Goal: Transaction & Acquisition: Purchase product/service

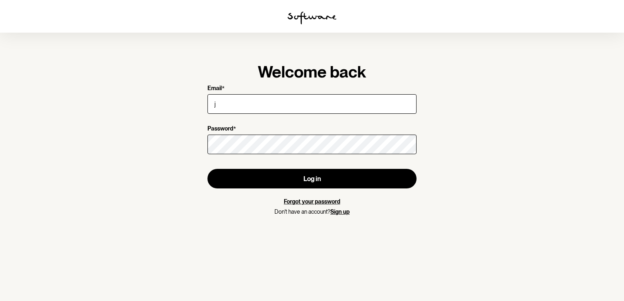
type input "[EMAIL_ADDRESS][DOMAIN_NAME]"
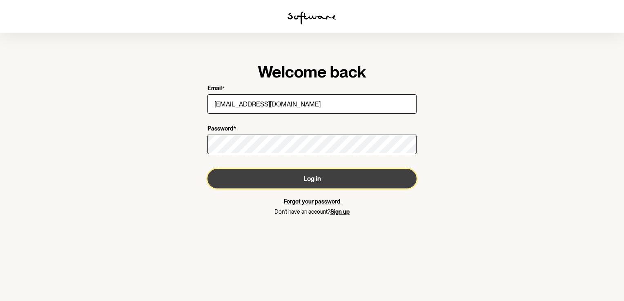
click at [332, 175] on button "Log in" at bounding box center [311, 179] width 209 height 20
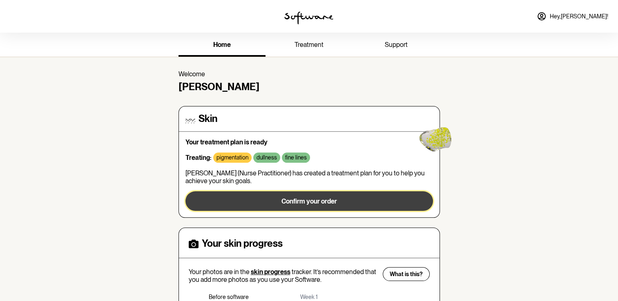
click at [338, 192] on button "Confirm your order" at bounding box center [308, 202] width 247 height 20
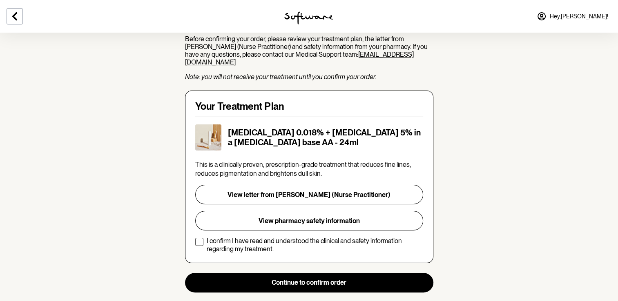
scroll to position [109, 0]
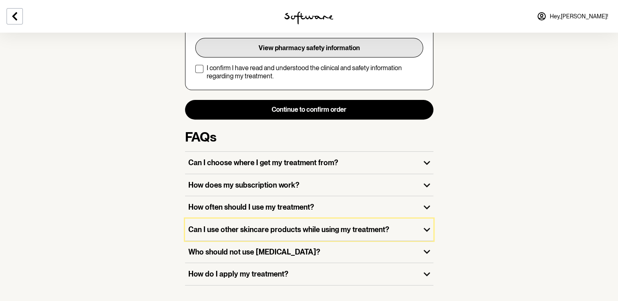
click at [271, 225] on h3 "Can I use other skincare products while using my treatment?" at bounding box center [302, 229] width 229 height 9
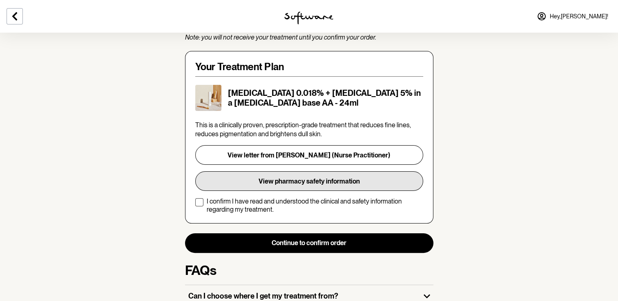
scroll to position [148, 0]
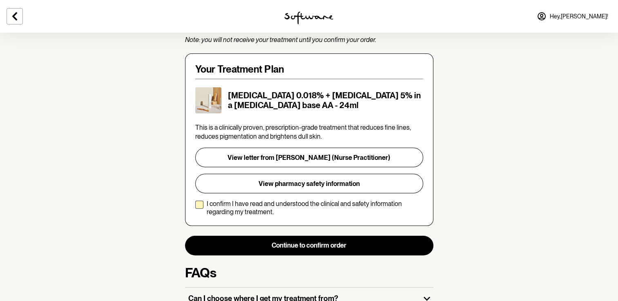
click at [199, 201] on span at bounding box center [199, 205] width 8 height 8
click at [195, 208] on input "I confirm I have read and understood the clinical and safety information regard…" at bounding box center [195, 208] width 0 height 0
checkbox input "true"
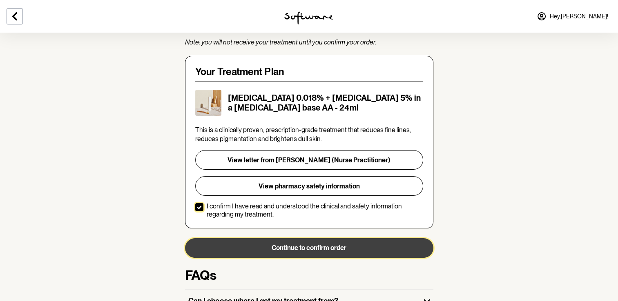
click at [297, 238] on button "Continue to confirm order" at bounding box center [309, 248] width 248 height 20
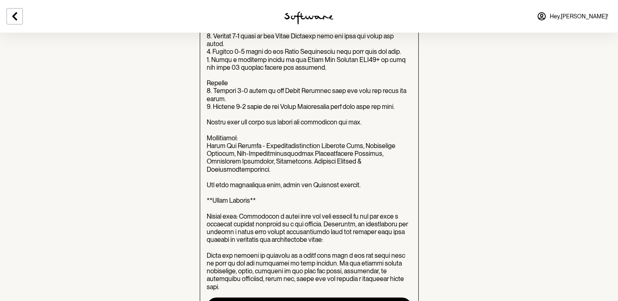
scroll to position [898, 0]
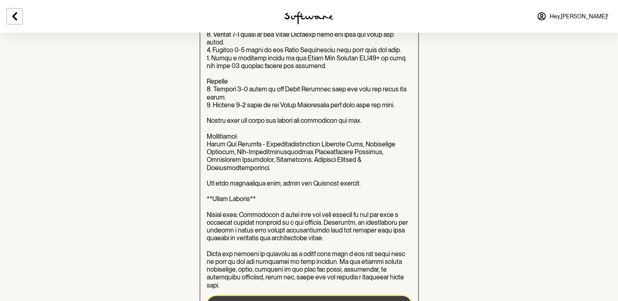
click at [317, 296] on button "+ Add set to cart" at bounding box center [309, 306] width 205 height 20
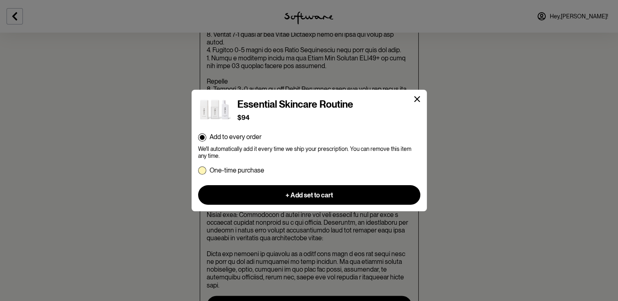
click at [200, 167] on span at bounding box center [202, 171] width 8 height 8
click at [198, 170] on input "One-time purchase" at bounding box center [198, 170] width 0 height 0
radio input "true"
radio input "false"
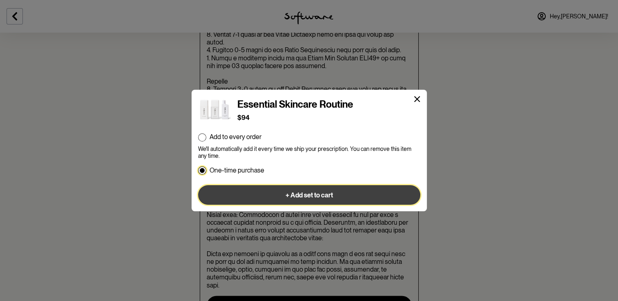
click at [303, 193] on span "+ Add set to cart" at bounding box center [308, 196] width 47 height 8
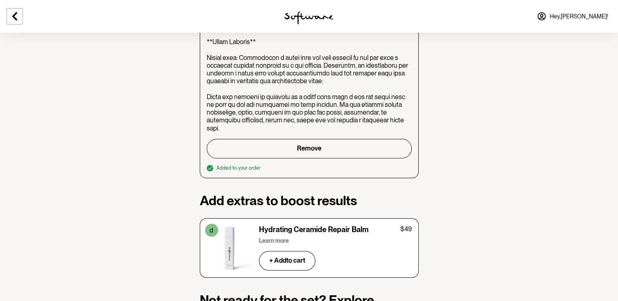
scroll to position [1056, 0]
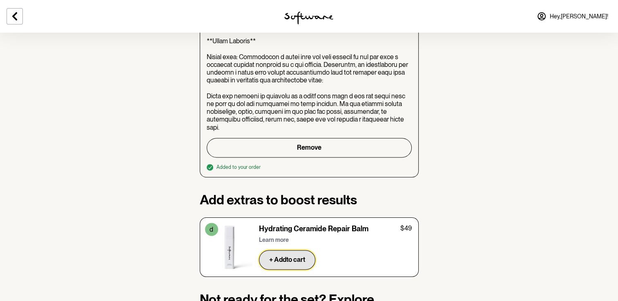
click at [297, 250] on button "+ Add to cart" at bounding box center [287, 260] width 56 height 20
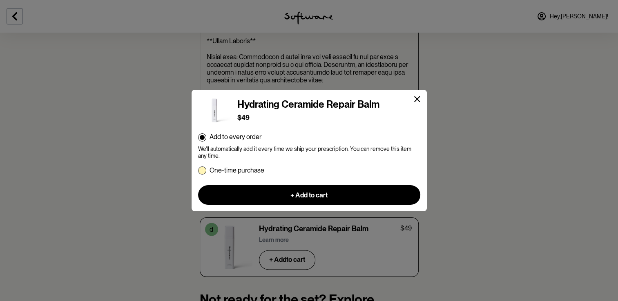
click at [201, 167] on span at bounding box center [202, 171] width 8 height 8
click at [198, 170] on input "One-time purchase" at bounding box center [198, 170] width 0 height 0
radio input "true"
radio input "false"
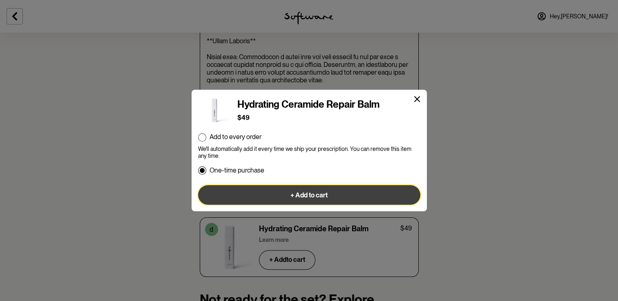
click at [257, 189] on button "+ Add to cart" at bounding box center [309, 195] width 222 height 20
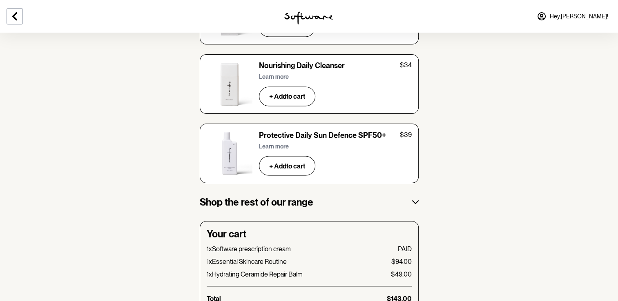
scroll to position [1452, 0]
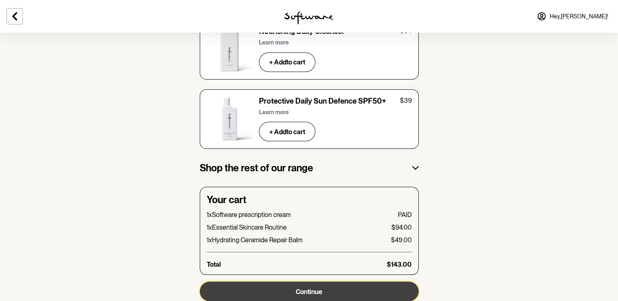
click at [306, 288] on span "Continue" at bounding box center [309, 292] width 27 height 8
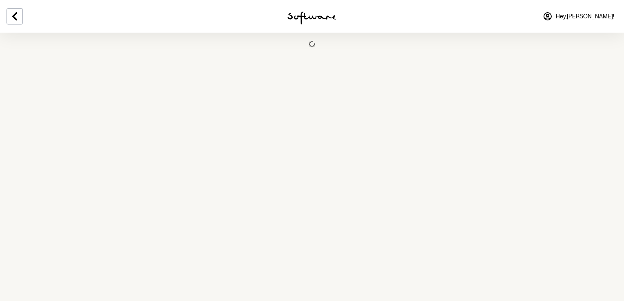
select select "NSW"
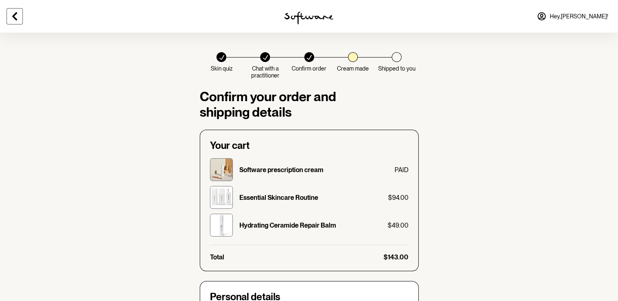
click at [17, 15] on icon at bounding box center [15, 16] width 10 height 10
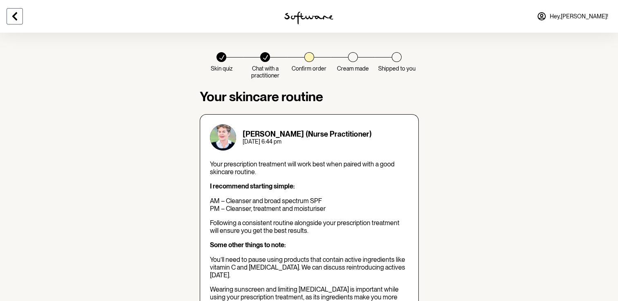
click at [17, 15] on icon at bounding box center [15, 16] width 10 height 10
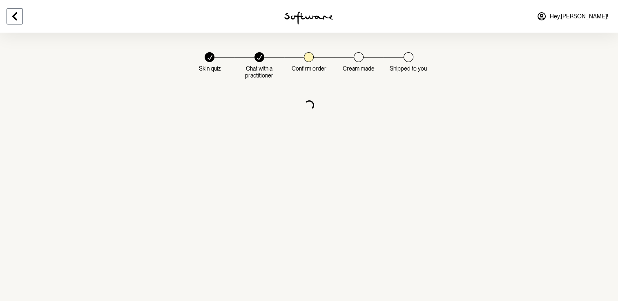
click at [17, 15] on icon at bounding box center [15, 16] width 10 height 10
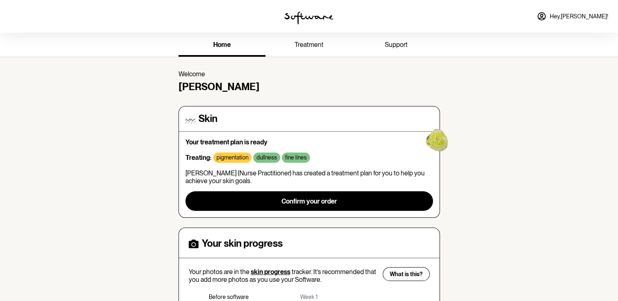
click at [309, 50] on link "treatment" at bounding box center [308, 45] width 87 height 22
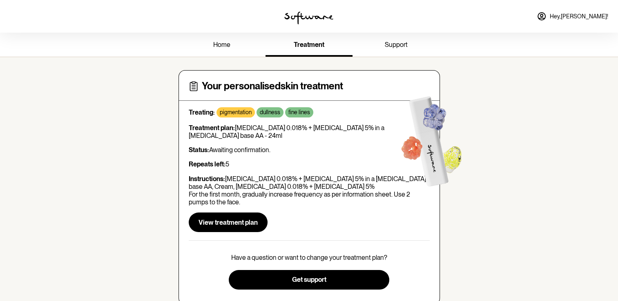
click at [225, 43] on span "home" at bounding box center [221, 45] width 17 height 8
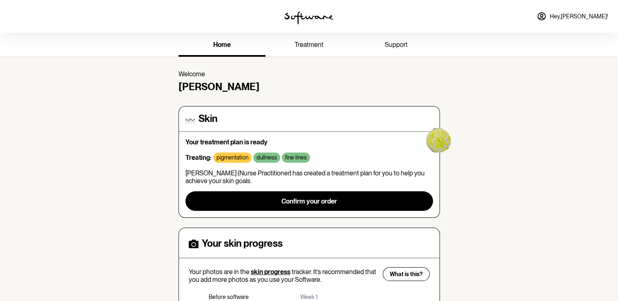
click at [482, 69] on div "home treatment support Welcome Joel Skin Your treatment plan is ready Treating:…" at bounding box center [309, 244] width 618 height 423
click at [302, 36] on link "treatment" at bounding box center [308, 45] width 87 height 22
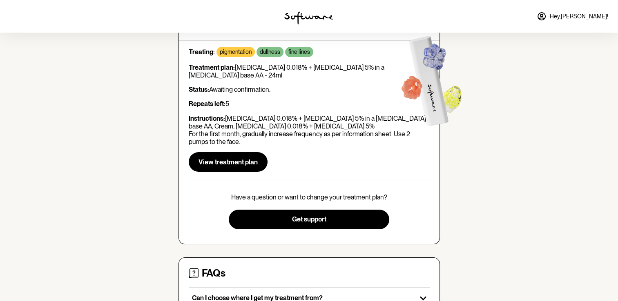
scroll to position [70, 0]
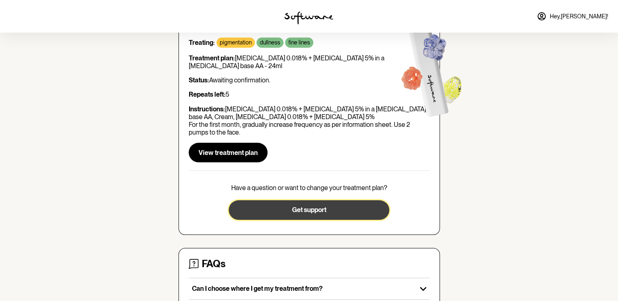
click at [302, 208] on span "Get support" at bounding box center [309, 210] width 34 height 8
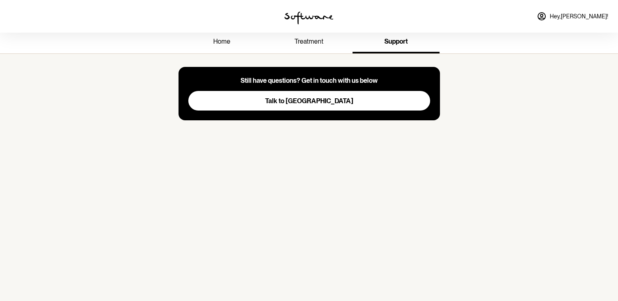
scroll to position [33, 0]
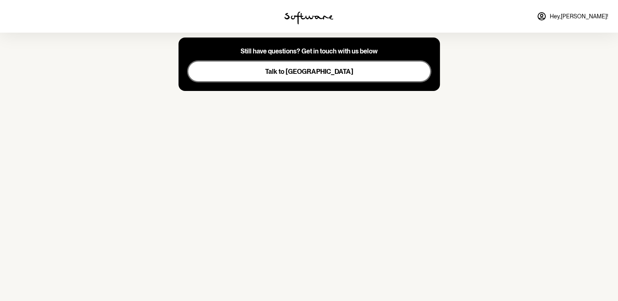
click at [312, 77] on button "Talk to us" at bounding box center [309, 72] width 242 height 20
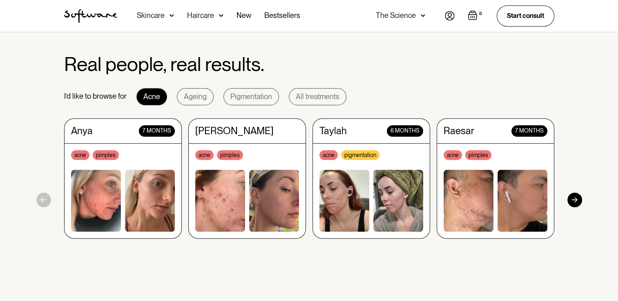
scroll to position [727, 0]
click at [310, 96] on div "All treatments" at bounding box center [318, 97] width 44 height 8
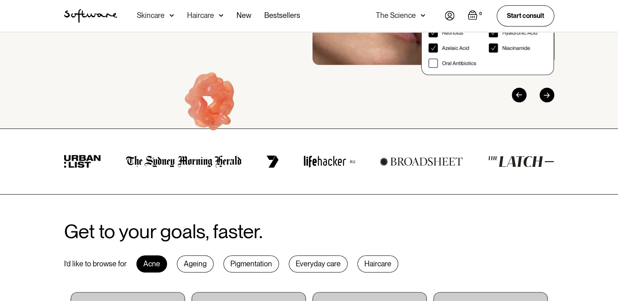
scroll to position [198, 0]
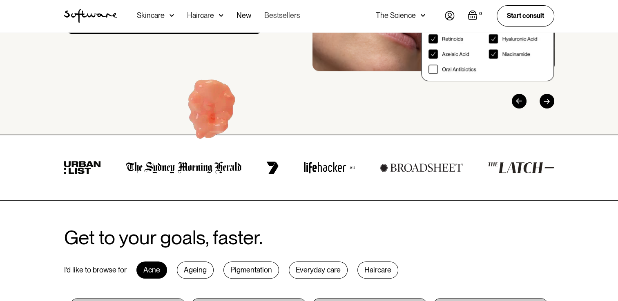
click at [278, 19] on link "Bestsellers" at bounding box center [282, 16] width 36 height 32
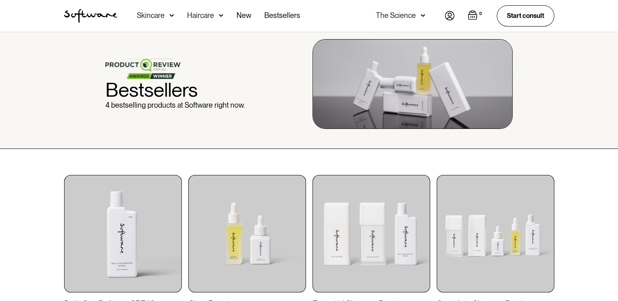
scroll to position [27, 0]
click at [245, 18] on link "New" at bounding box center [243, 16] width 15 height 32
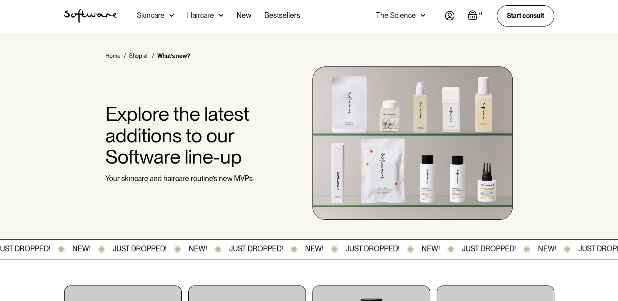
click at [174, 14] on div "Acne Ageing Pigmentation Everyday care Hair Loss Learn Skincare Custom Formulas…" at bounding box center [218, 16] width 163 height 32
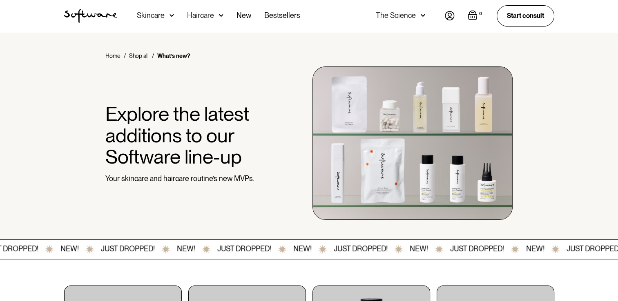
click at [167, 18] on div "Skincare" at bounding box center [155, 16] width 37 height 32
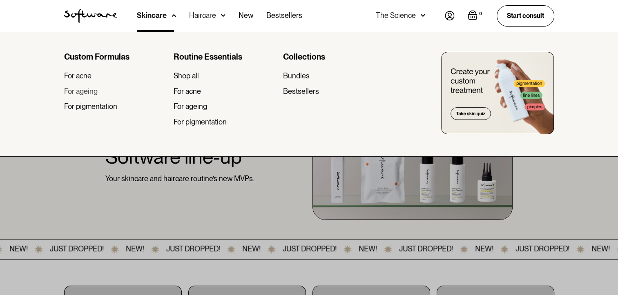
click at [96, 92] on div "For ageing" at bounding box center [80, 91] width 33 height 9
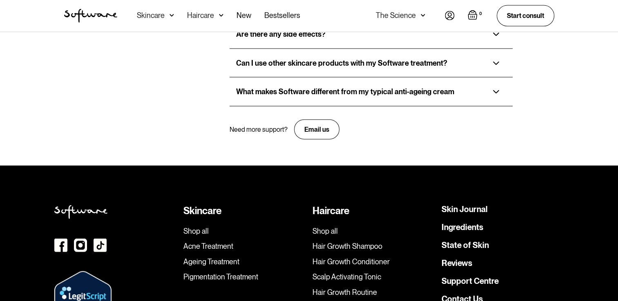
scroll to position [1864, 0]
click at [193, 227] on link "Shop all" at bounding box center [244, 231] width 122 height 9
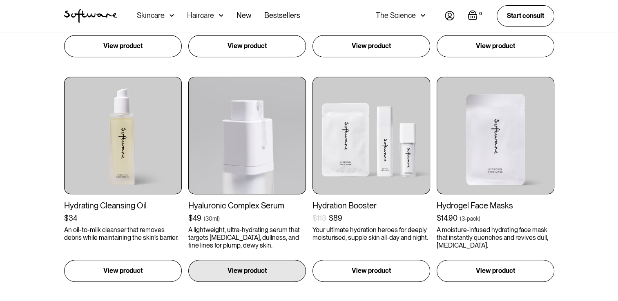
scroll to position [351, 0]
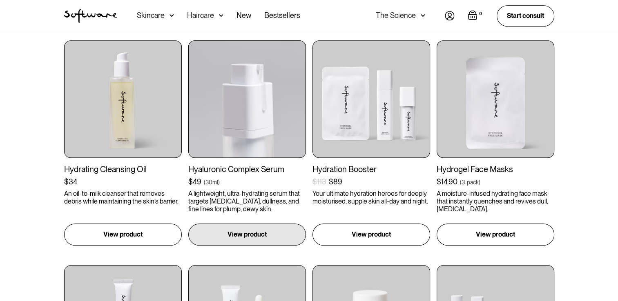
click at [193, 202] on p "A lightweight, ultra-hydrating serum that targets [MEDICAL_DATA], dullness, and…" at bounding box center [247, 202] width 118 height 24
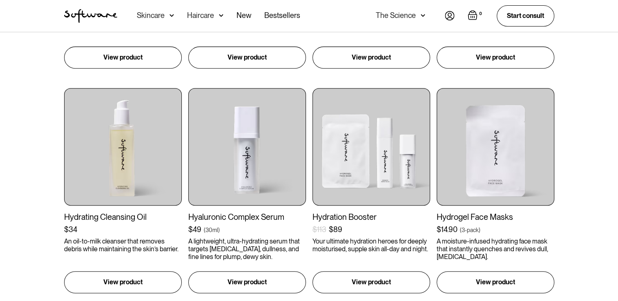
scroll to position [328, 0]
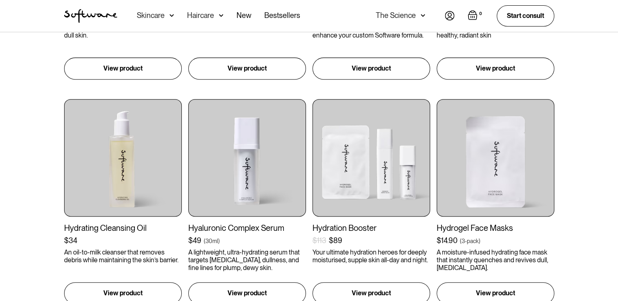
click at [445, 11] on img at bounding box center [450, 15] width 10 height 9
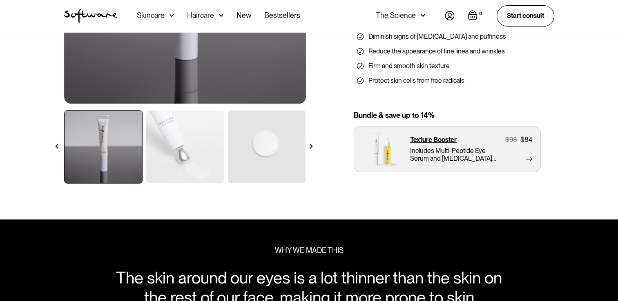
scroll to position [198, 0]
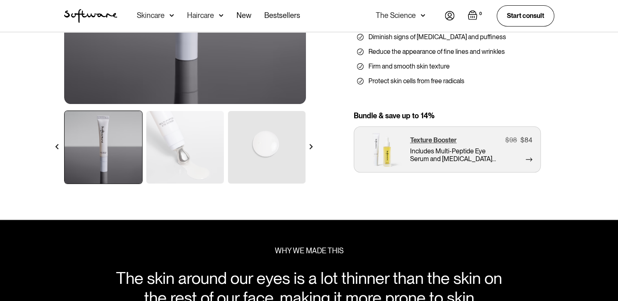
click at [451, 141] on p "Texture Booster" at bounding box center [433, 140] width 47 height 8
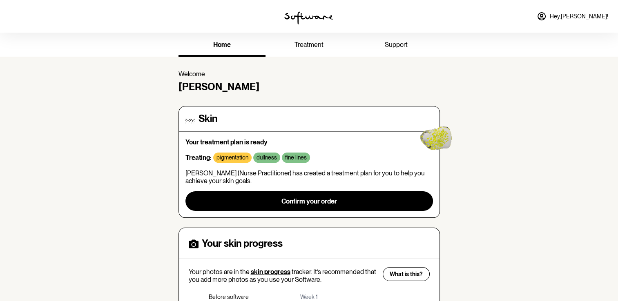
click at [307, 17] on img at bounding box center [308, 17] width 49 height 13
click at [310, 15] on img at bounding box center [308, 17] width 49 height 13
click at [305, 47] on span "treatment" at bounding box center [308, 45] width 29 height 8
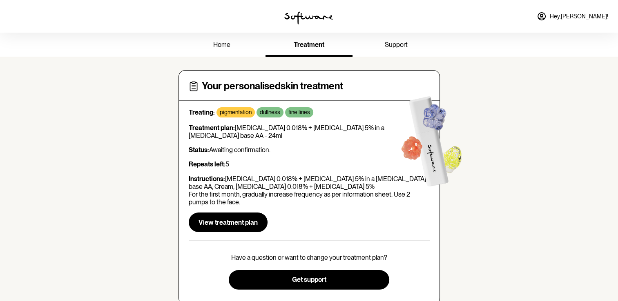
click at [299, 18] on img at bounding box center [308, 17] width 49 height 13
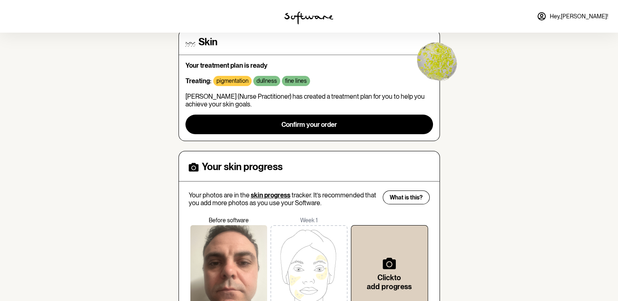
scroll to position [64, 0]
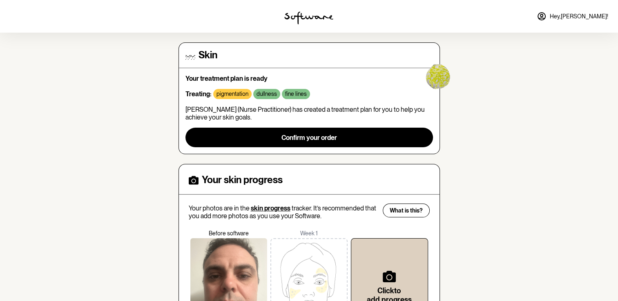
click at [586, 17] on span "Hey, Joel !" at bounding box center [579, 16] width 58 height 7
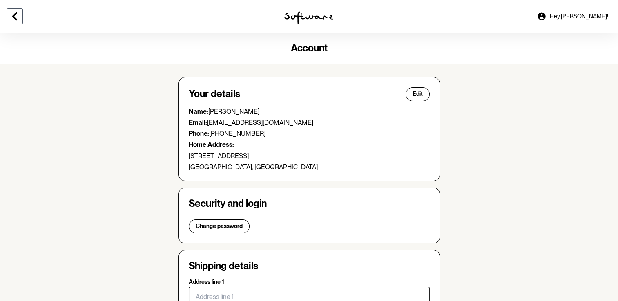
click at [20, 11] on button at bounding box center [15, 16] width 16 height 16
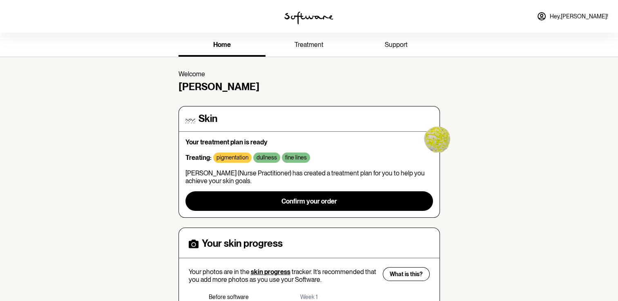
click at [20, 11] on div at bounding box center [103, 16] width 206 height 33
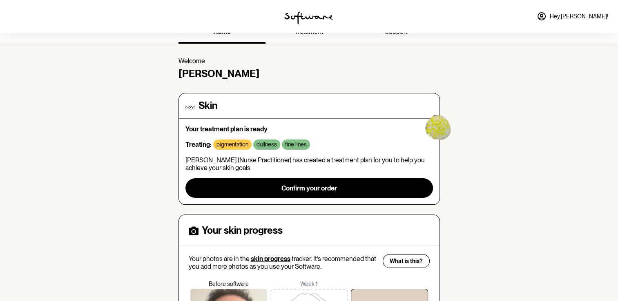
click at [131, 58] on div "home treatment support Welcome Joel Skin Your treatment plan is ready Treating:…" at bounding box center [309, 231] width 618 height 423
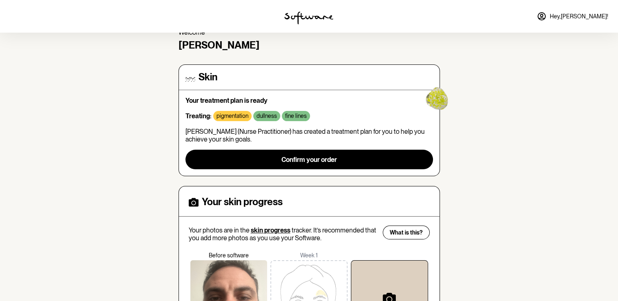
scroll to position [37, 0]
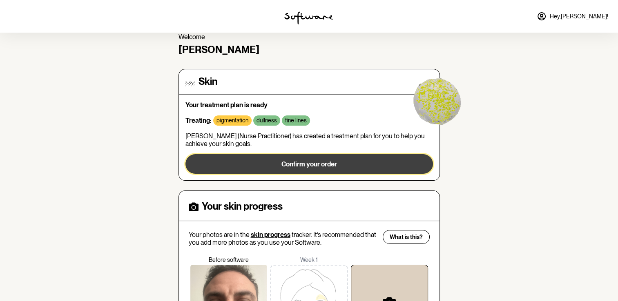
click at [227, 159] on button "Confirm your order" at bounding box center [308, 164] width 247 height 20
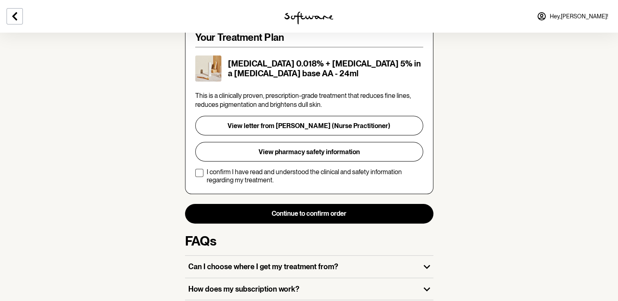
scroll to position [181, 0]
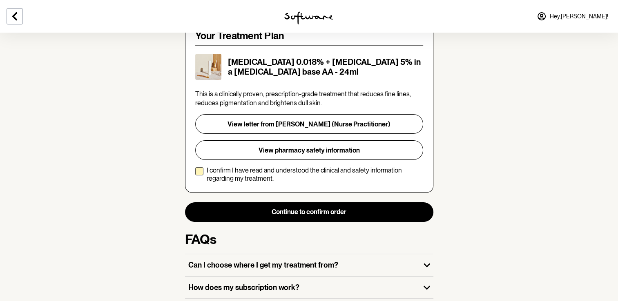
click at [197, 167] on span at bounding box center [199, 171] width 8 height 8
click at [195, 174] on input "I confirm I have read and understood the clinical and safety information regard…" at bounding box center [195, 174] width 0 height 0
checkbox input "true"
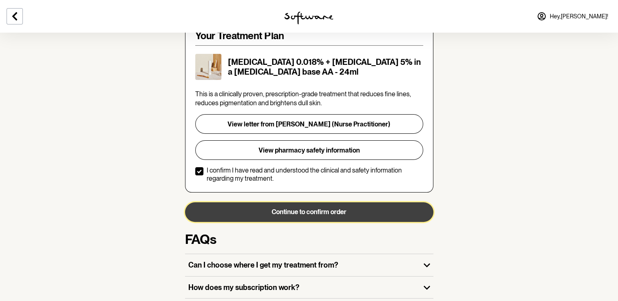
click at [267, 203] on button "Continue to confirm order" at bounding box center [309, 213] width 248 height 20
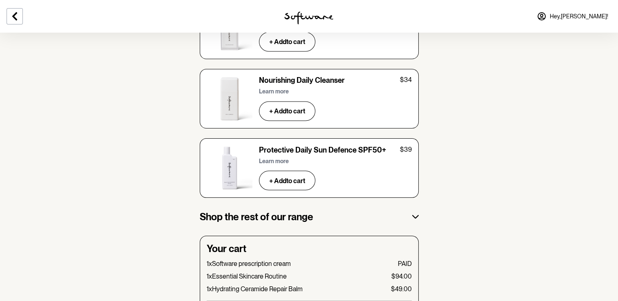
scroll to position [1403, 0]
click at [412, 215] on icon at bounding box center [415, 217] width 7 height 4
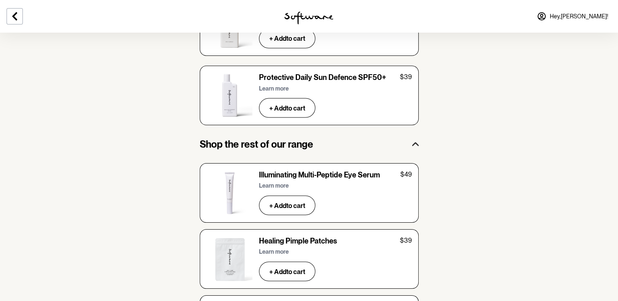
scroll to position [1485, 0]
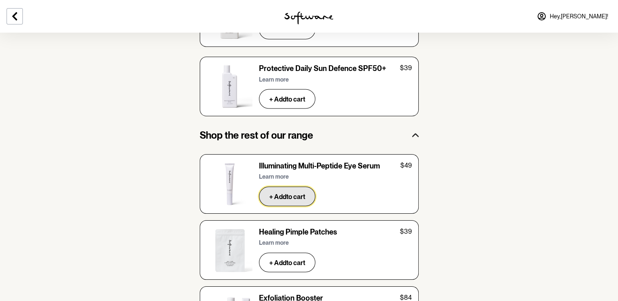
click at [291, 187] on button "+ Add to cart" at bounding box center [287, 197] width 56 height 20
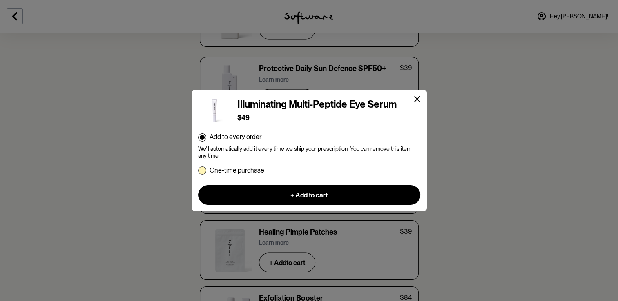
click at [201, 172] on span at bounding box center [202, 171] width 8 height 8
click at [198, 171] on input "One-time purchase" at bounding box center [198, 170] width 0 height 0
radio input "true"
radio input "false"
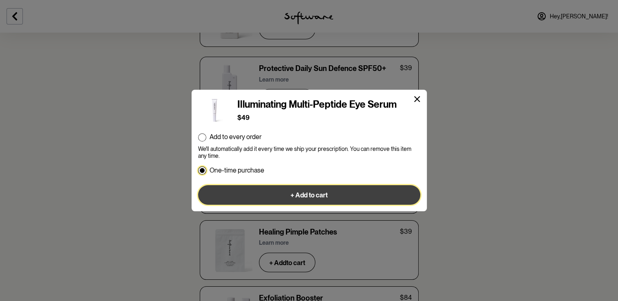
click at [236, 194] on button "+ Add to cart" at bounding box center [309, 195] width 222 height 20
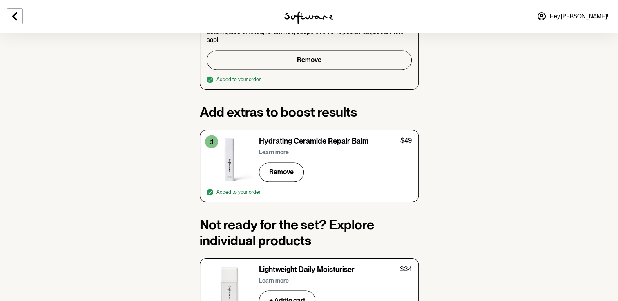
scroll to position [1144, 0]
click at [284, 169] on span "Remove" at bounding box center [281, 173] width 24 height 8
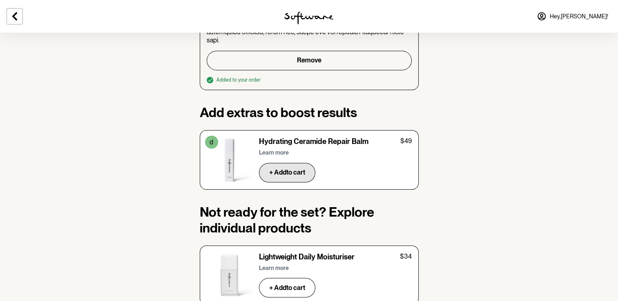
click at [281, 149] on p "Learn more" at bounding box center [274, 152] width 30 height 7
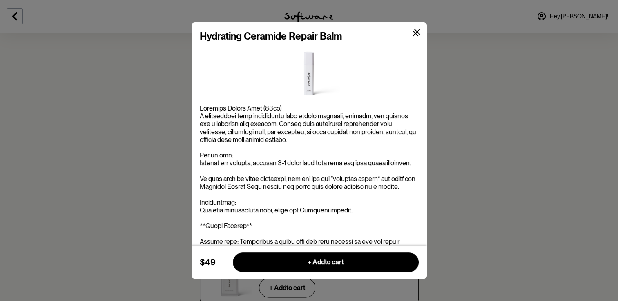
click at [415, 32] on icon at bounding box center [417, 32] width 6 height 6
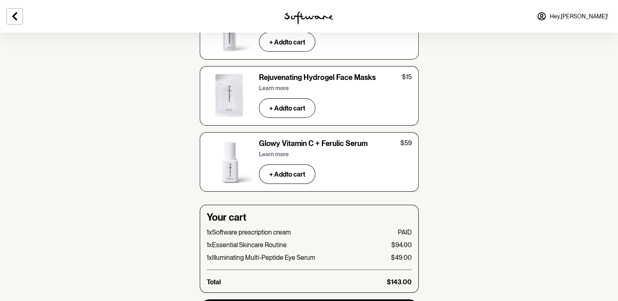
scroll to position [2646, 0]
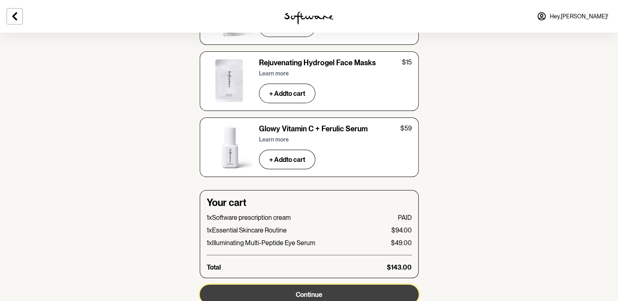
click at [299, 291] on span "Continue" at bounding box center [309, 295] width 27 height 8
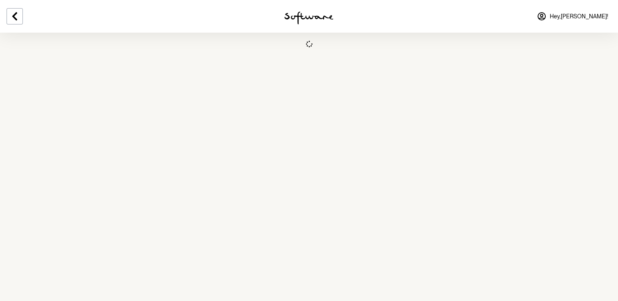
scroll to position [0, 0]
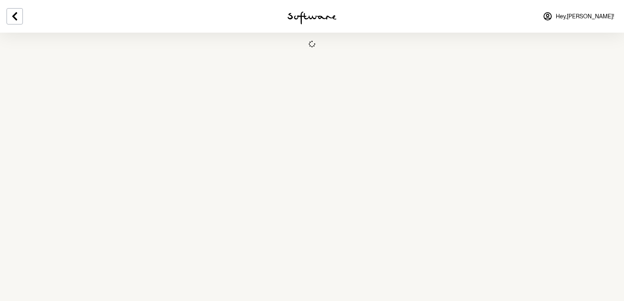
select select "NSW"
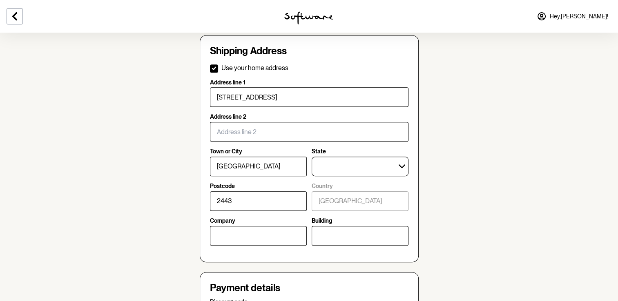
scroll to position [356, 0]
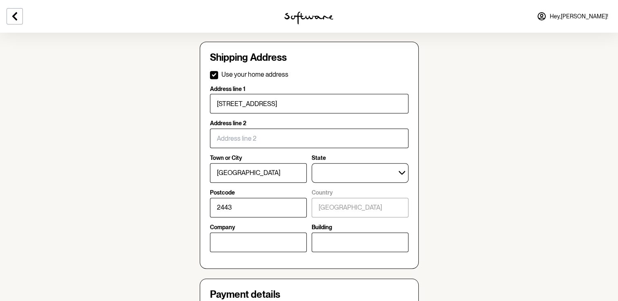
click at [212, 76] on span at bounding box center [214, 75] width 8 height 8
click at [210, 75] on input "Use your home address" at bounding box center [209, 74] width 0 height 0
checkbox input "false"
select select
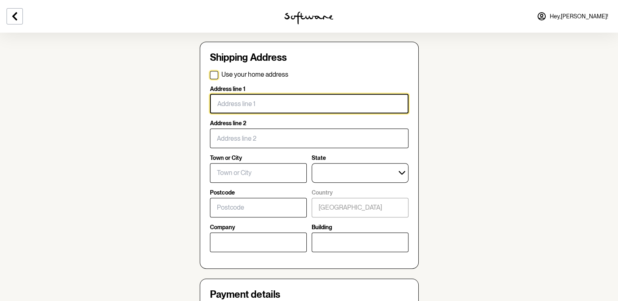
click at [243, 105] on input "Address line 1" at bounding box center [309, 104] width 198 height 20
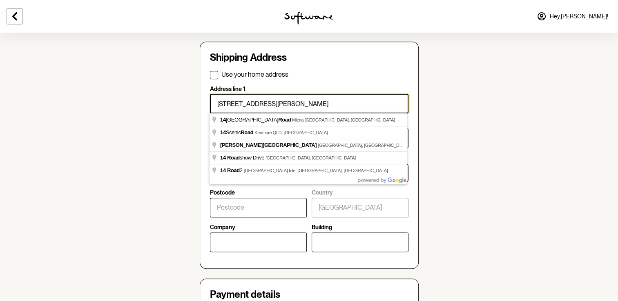
type input "14/A051 Panter Road"
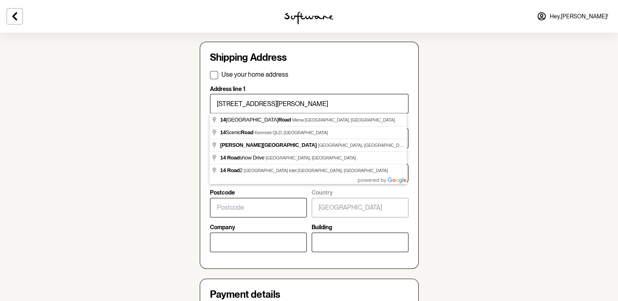
click at [205, 186] on div "Shipping Address Use your home address Address line 1 14/A051 Panter Road Addre…" at bounding box center [309, 155] width 219 height 227
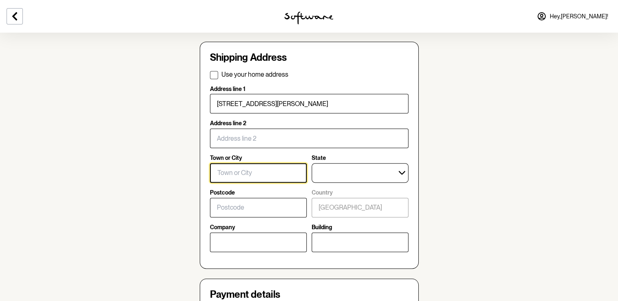
click at [245, 178] on input "Town or City" at bounding box center [258, 173] width 97 height 20
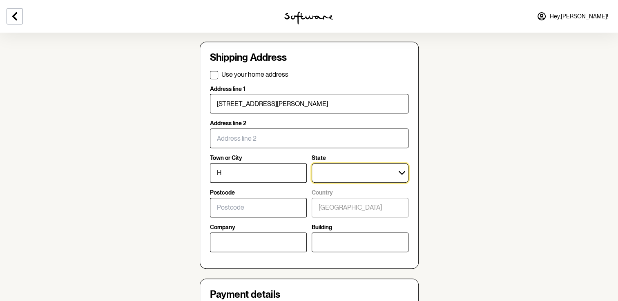
click at [330, 176] on select "Australian Capital Territory New South Wales Northern Territory Queensland Sout…" at bounding box center [360, 173] width 97 height 20
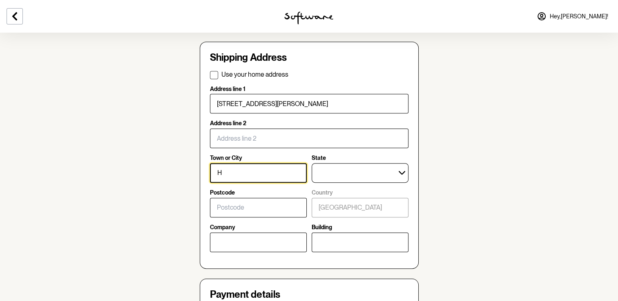
click at [257, 169] on input "H" at bounding box center [258, 173] width 97 height 20
type input "HMAS Cerberus"
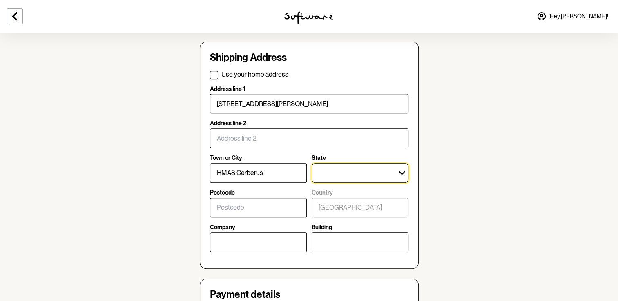
click at [335, 172] on select "Australian Capital Territory New South Wales Northern Territory Queensland Sout…" at bounding box center [360, 173] width 97 height 20
select select "VIC"
click at [312, 163] on select "Australian Capital Territory New South Wales Northern Territory Queensland Sout…" at bounding box center [360, 173] width 97 height 20
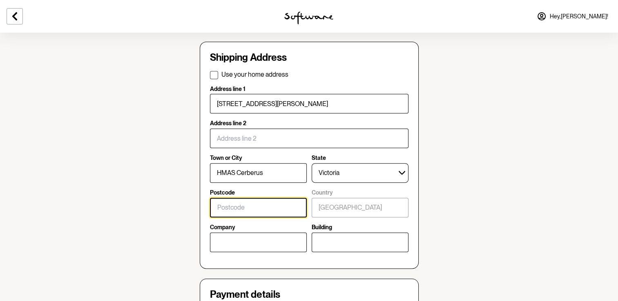
click at [290, 214] on input "Postcode" at bounding box center [258, 208] width 97 height 20
type input "3920"
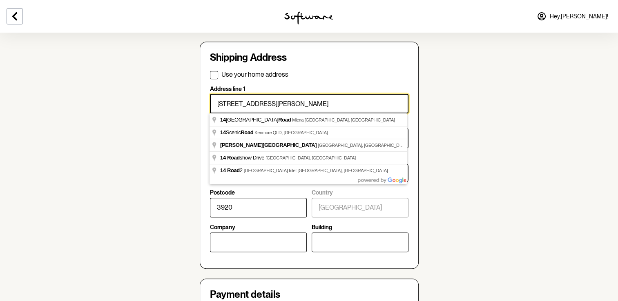
click at [221, 103] on input "14/A051 Panter Road" at bounding box center [309, 104] width 198 height 20
click at [226, 102] on input "14 /A051 Panter Road" at bounding box center [309, 104] width 198 height 20
type input "14 / A051 Panter Road"
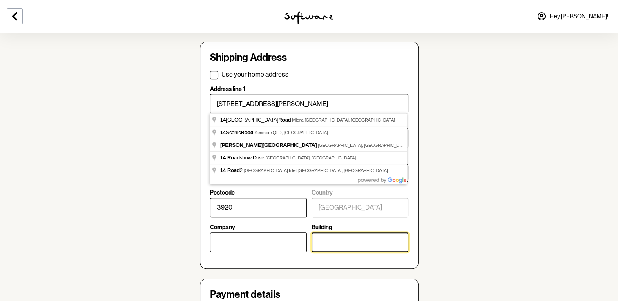
click at [327, 236] on input "Building" at bounding box center [360, 243] width 97 height 20
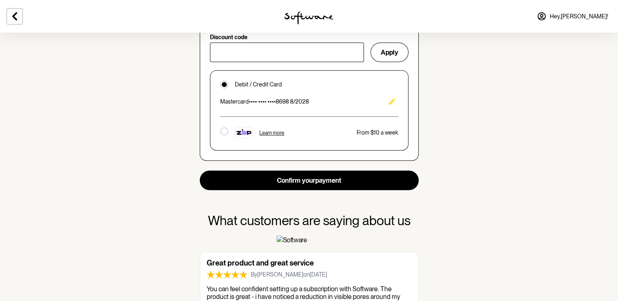
scroll to position [631, 0]
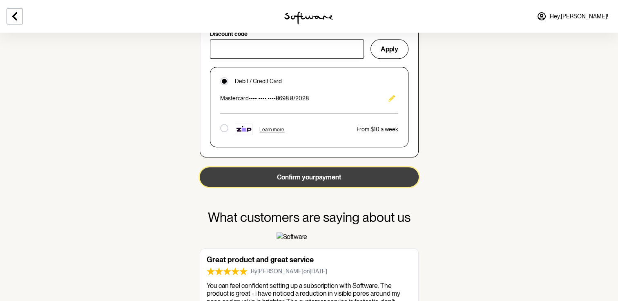
click at [278, 170] on button "Confirm your payment" at bounding box center [309, 177] width 219 height 20
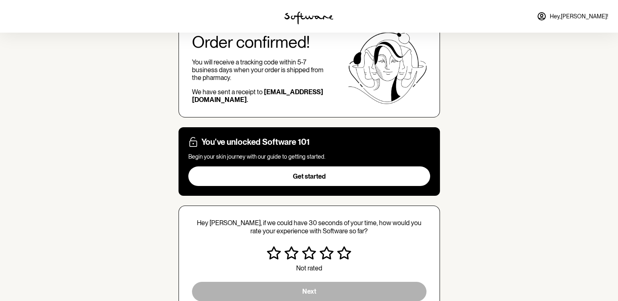
scroll to position [132, 0]
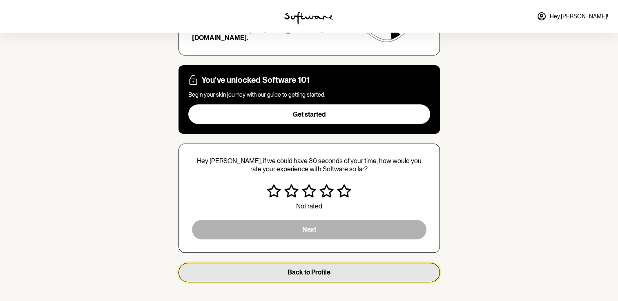
click at [297, 269] on span "Back to Profile" at bounding box center [308, 273] width 43 height 8
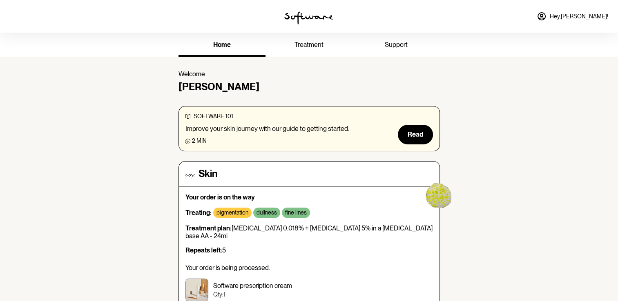
click at [546, 17] on icon at bounding box center [542, 16] width 10 height 10
